Goal: Information Seeking & Learning: Learn about a topic

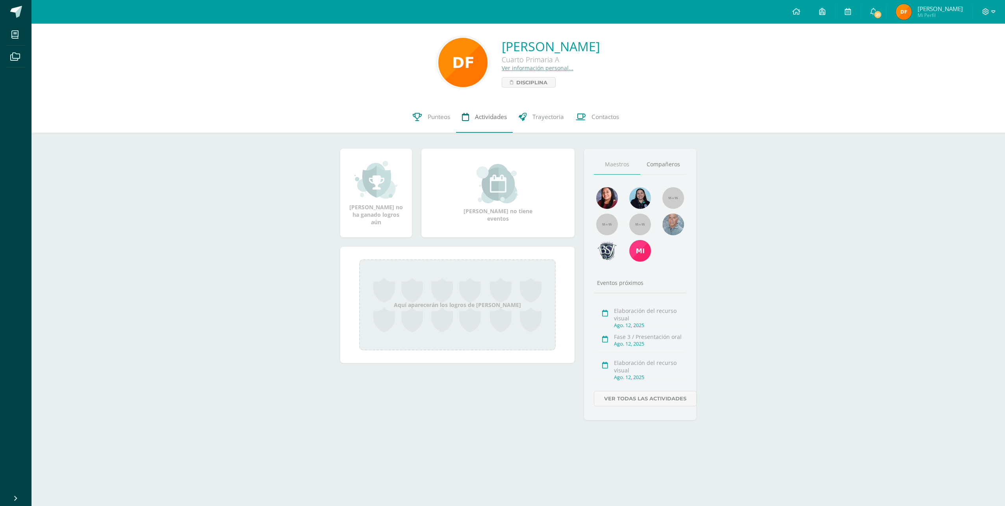
click at [489, 118] on span "Actividades" at bounding box center [491, 117] width 32 height 8
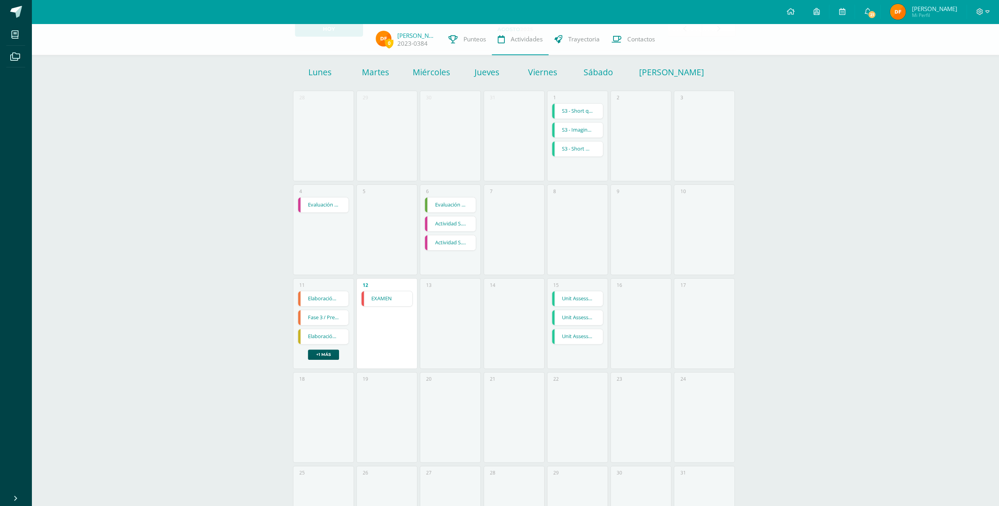
scroll to position [79, 0]
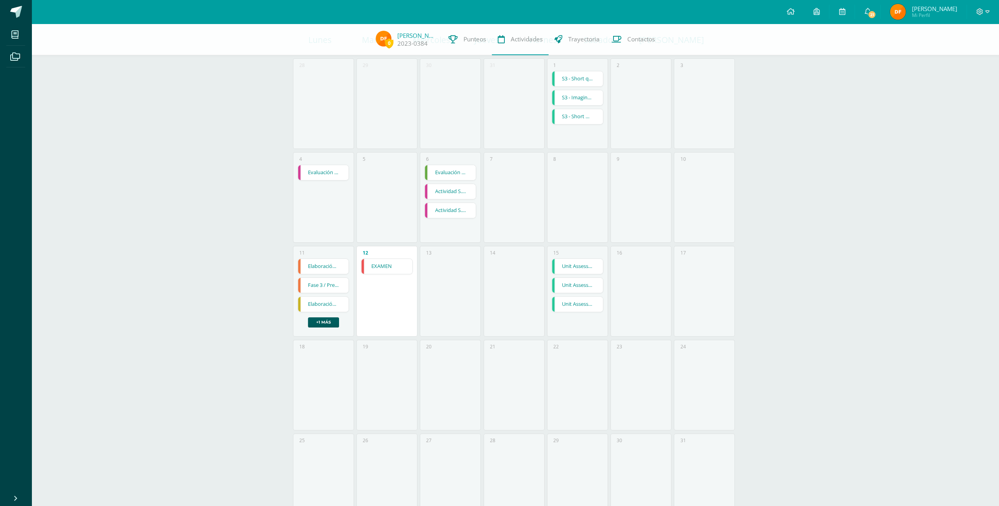
click at [574, 304] on link "Unit Assessment" at bounding box center [577, 304] width 51 height 15
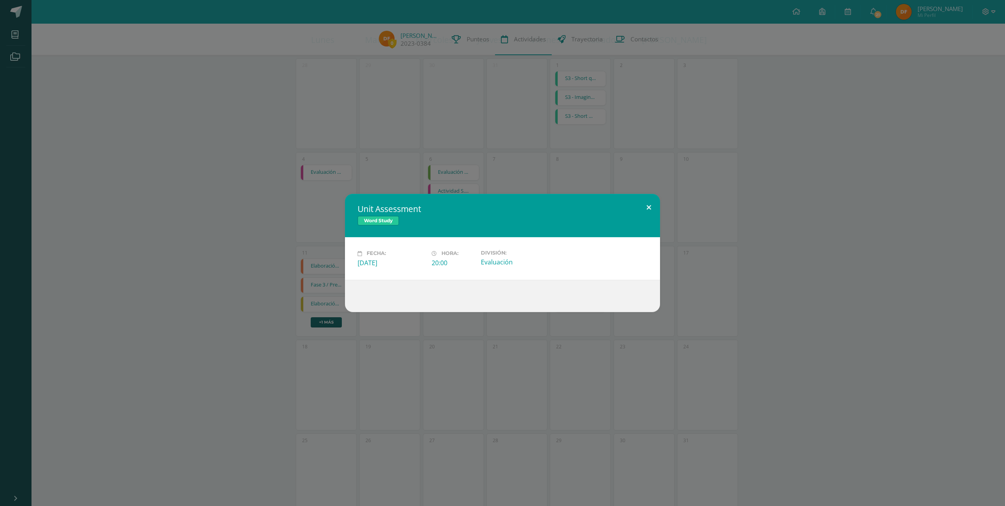
click at [649, 203] on button at bounding box center [649, 207] width 22 height 27
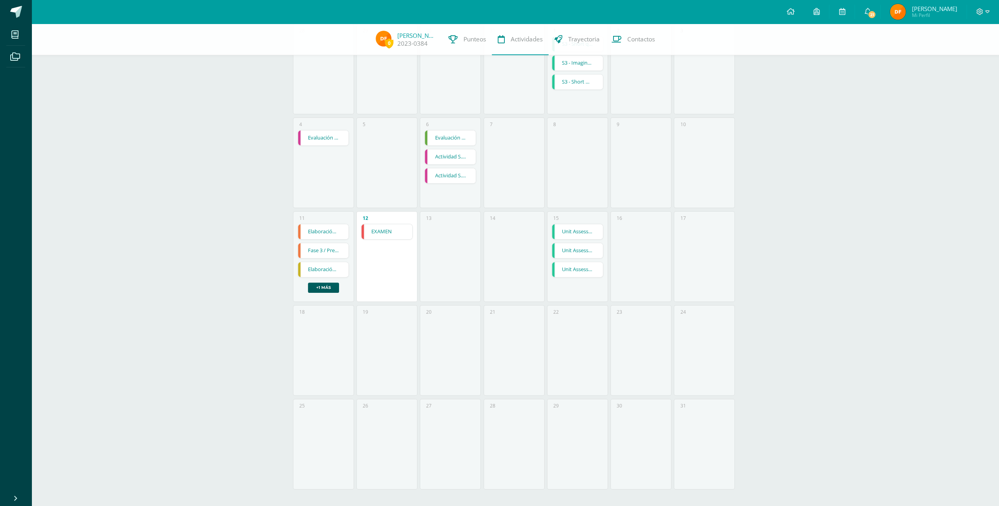
scroll to position [115, 0]
click at [573, 226] on link "Unit Assessment" at bounding box center [577, 229] width 51 height 15
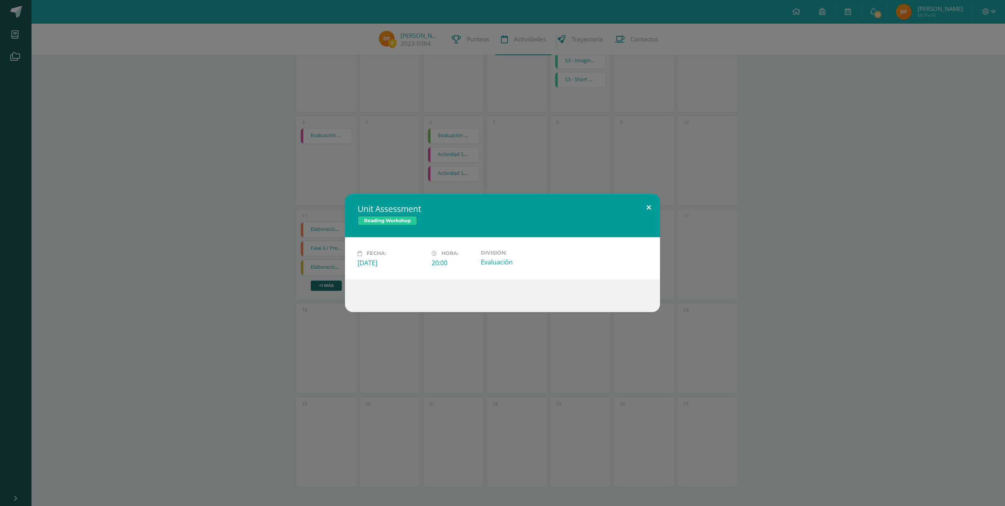
click at [648, 203] on button at bounding box center [649, 207] width 22 height 27
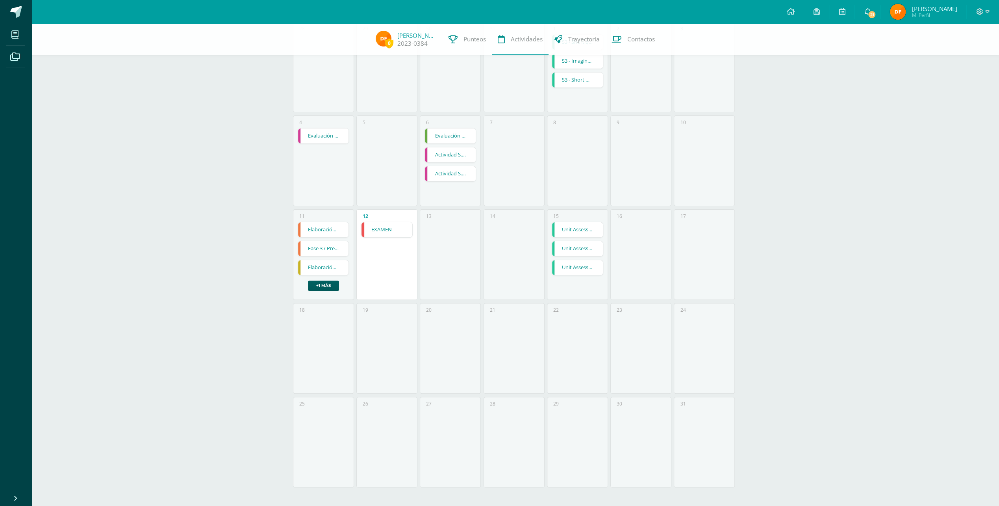
scroll to position [0, 0]
